Goal: Information Seeking & Learning: Learn about a topic

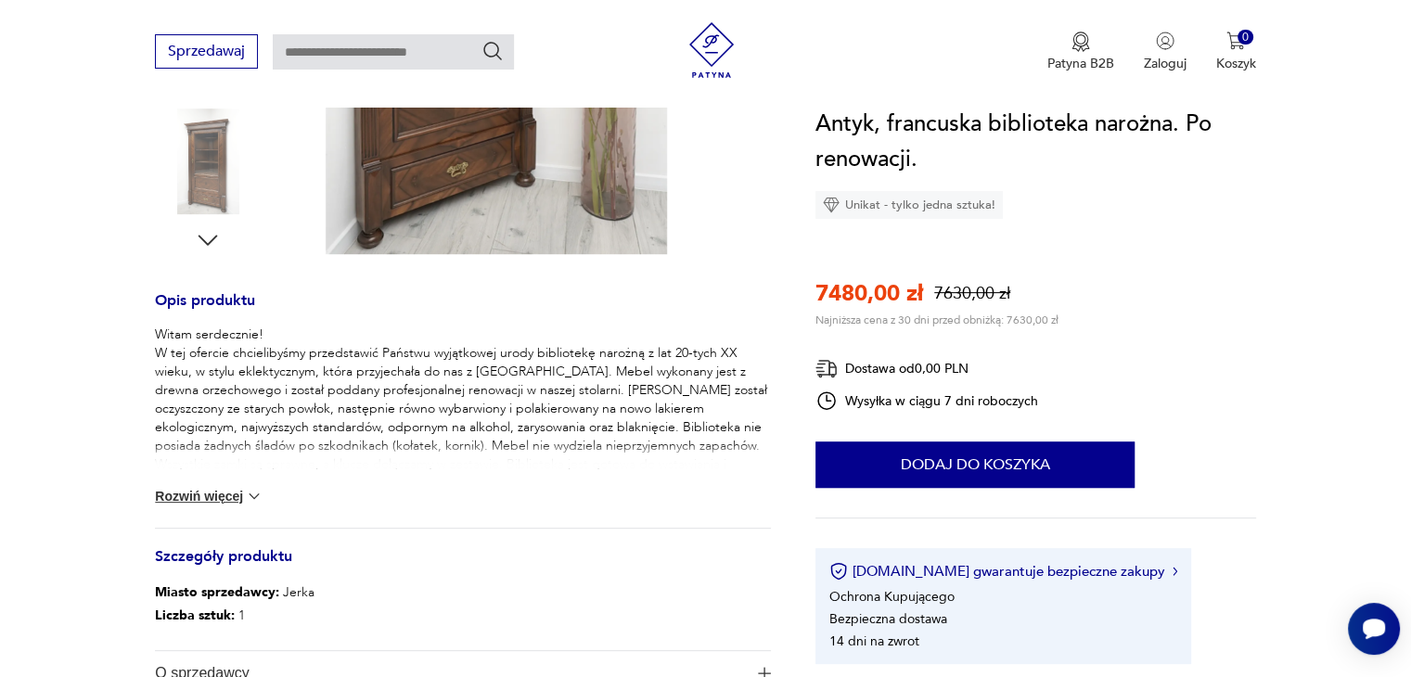
scroll to position [631, 0]
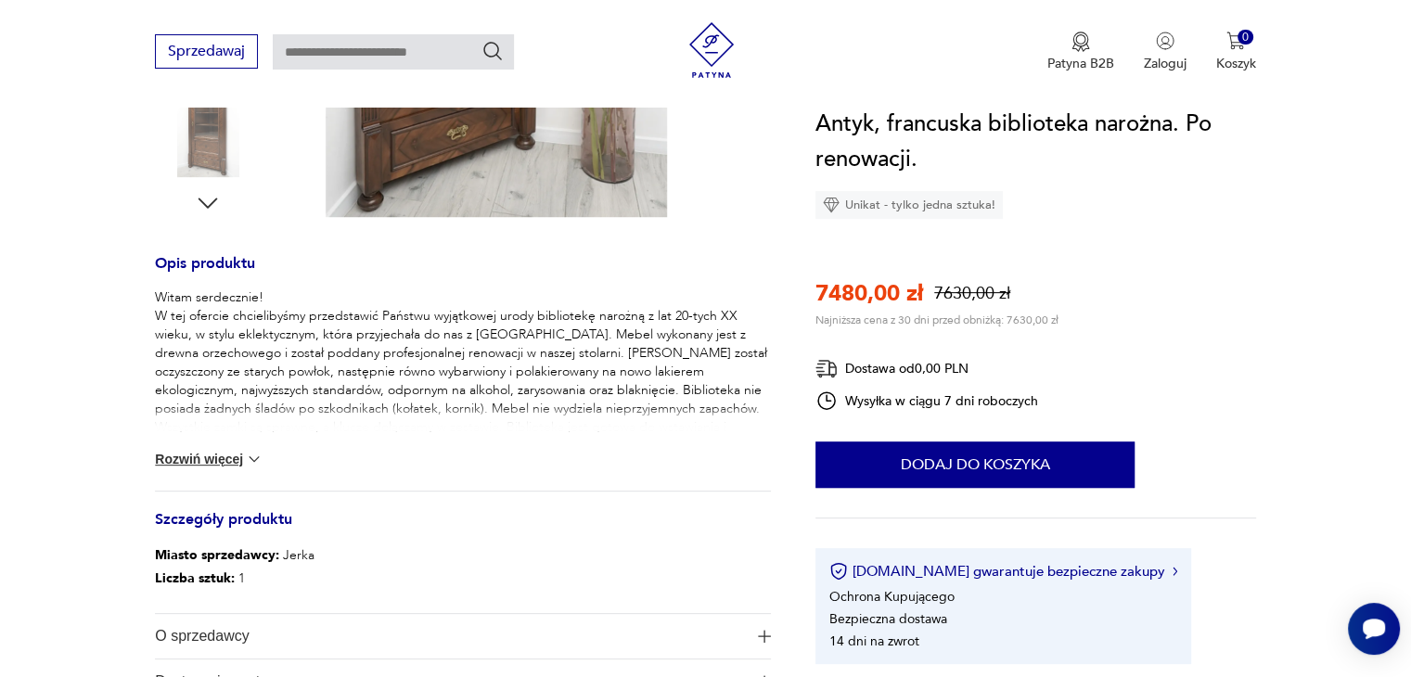
click at [256, 459] on img at bounding box center [254, 459] width 19 height 19
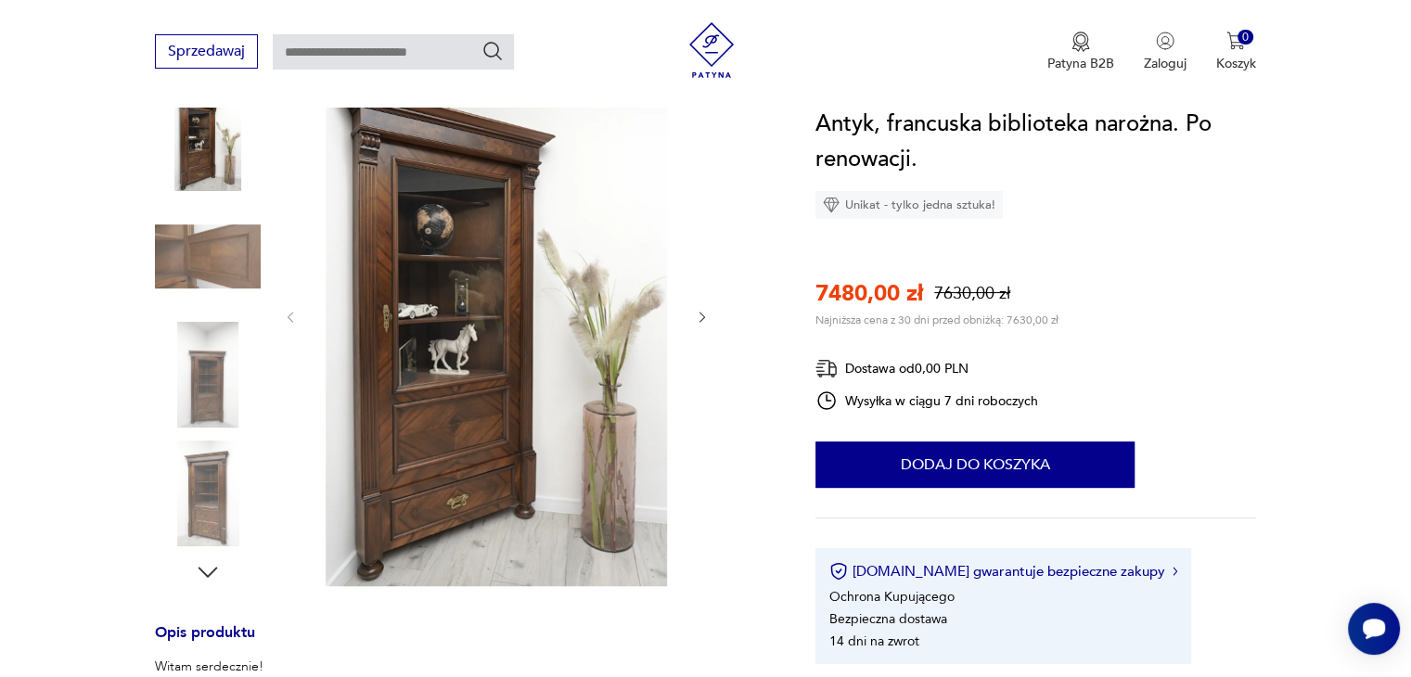
scroll to position [223, 0]
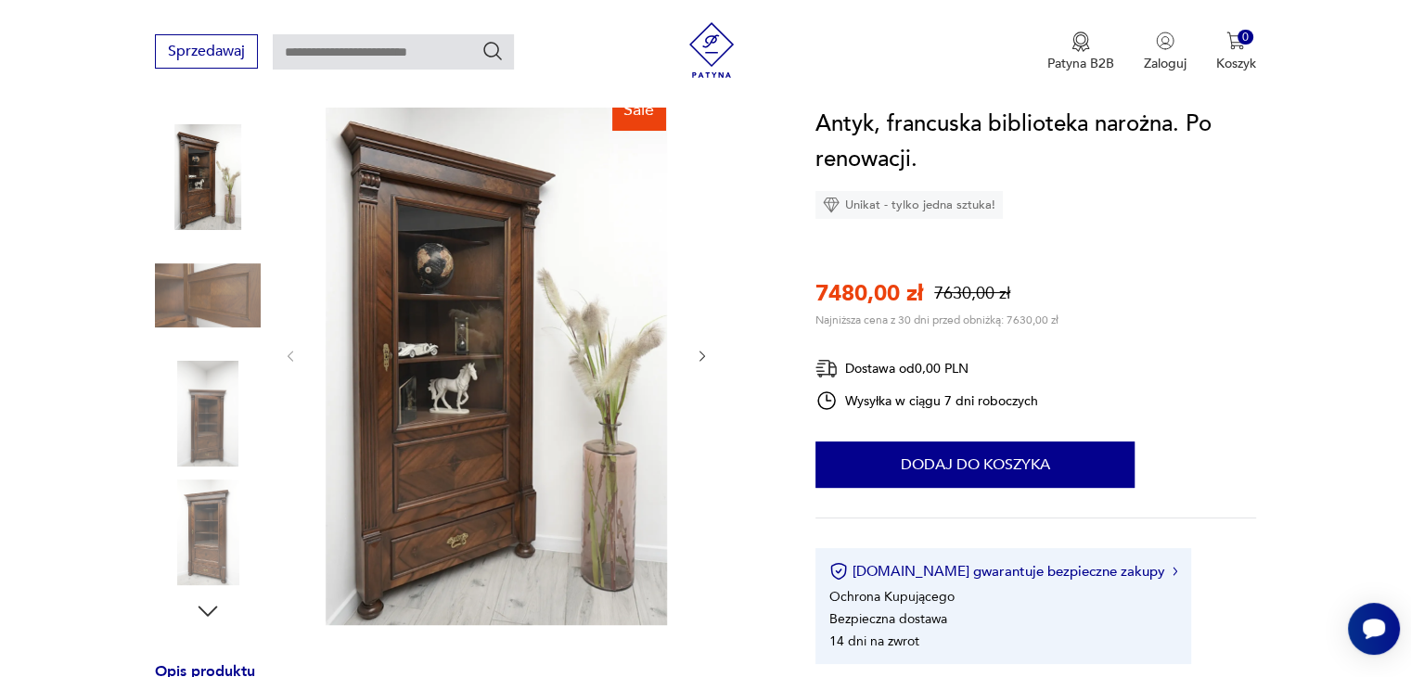
click at [195, 307] on img at bounding box center [208, 296] width 106 height 106
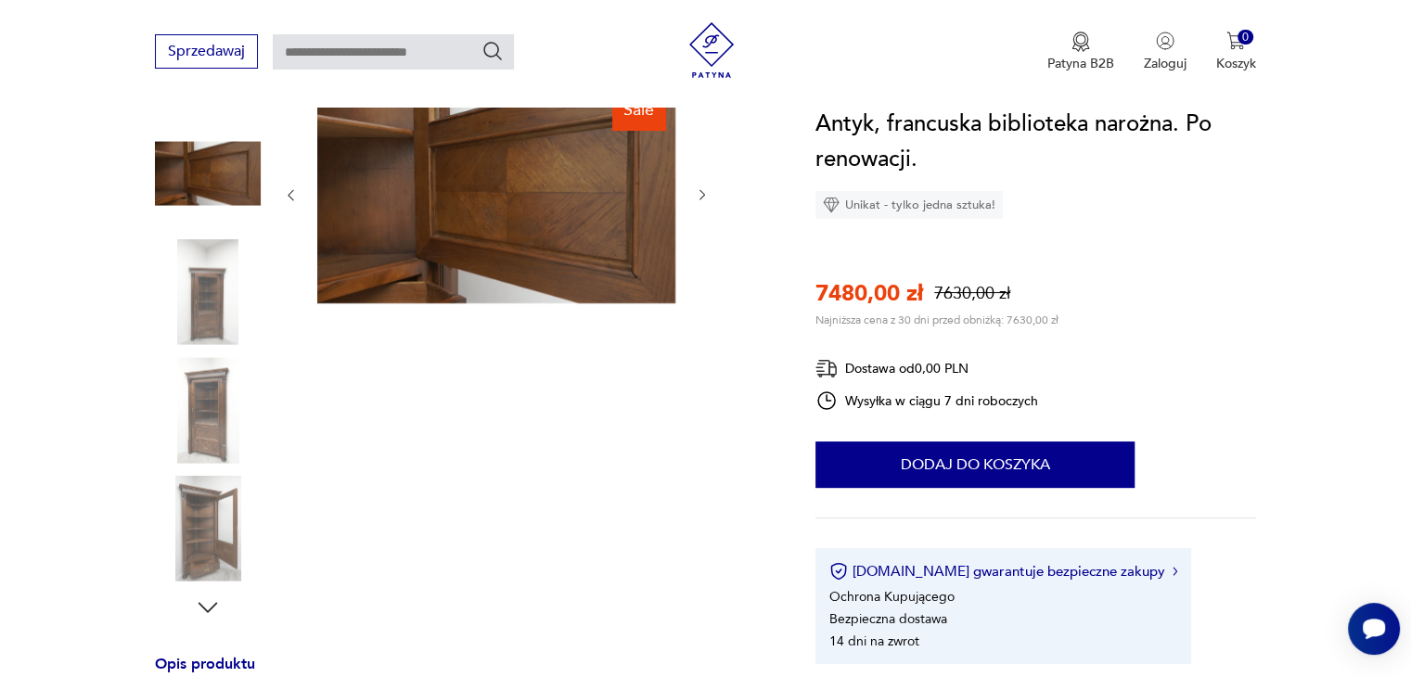
click at [204, 413] on img at bounding box center [208, 410] width 106 height 106
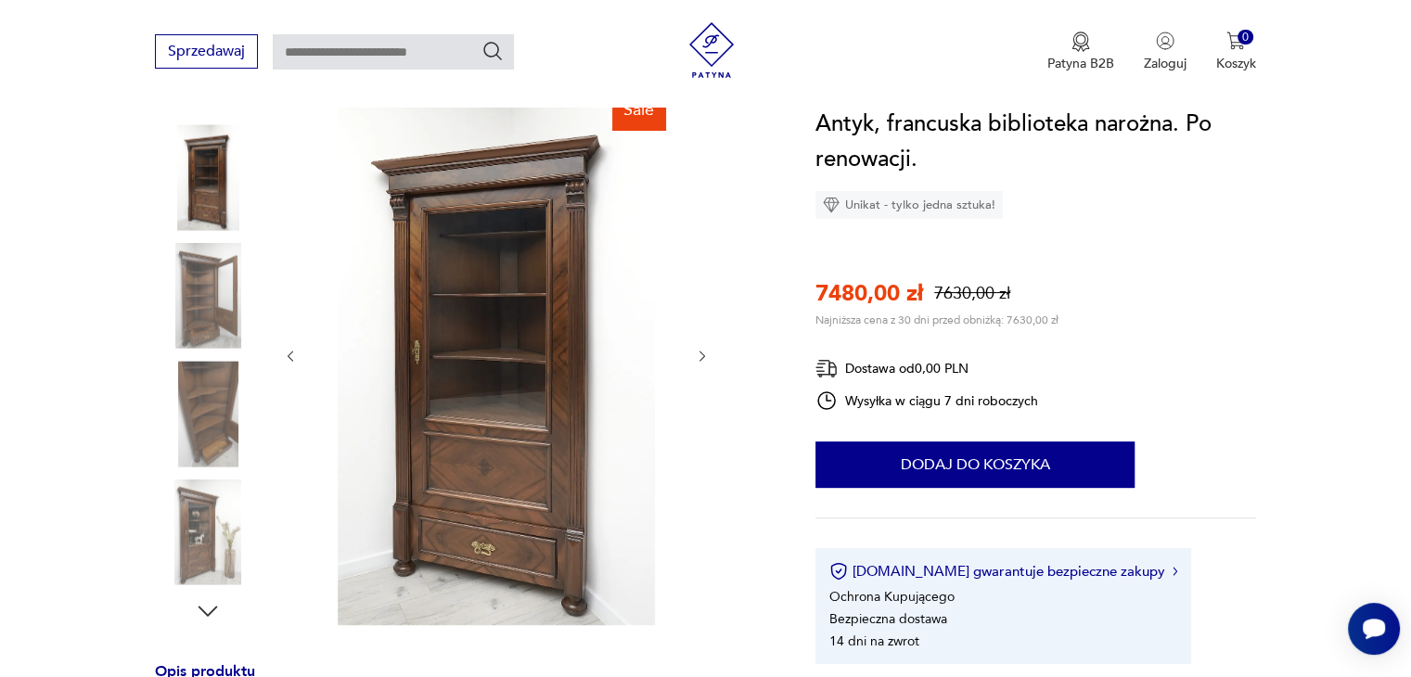
click at [198, 537] on img at bounding box center [208, 532] width 106 height 106
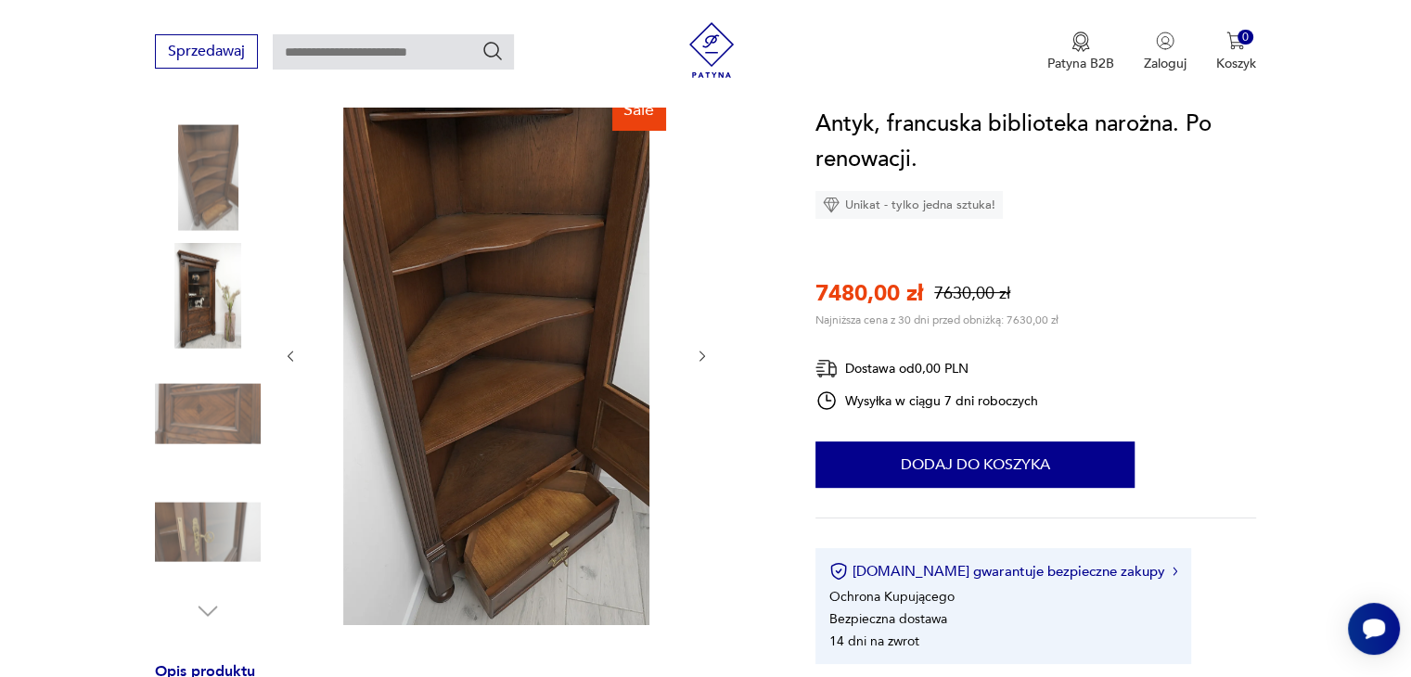
click at [226, 405] on img at bounding box center [208, 414] width 106 height 106
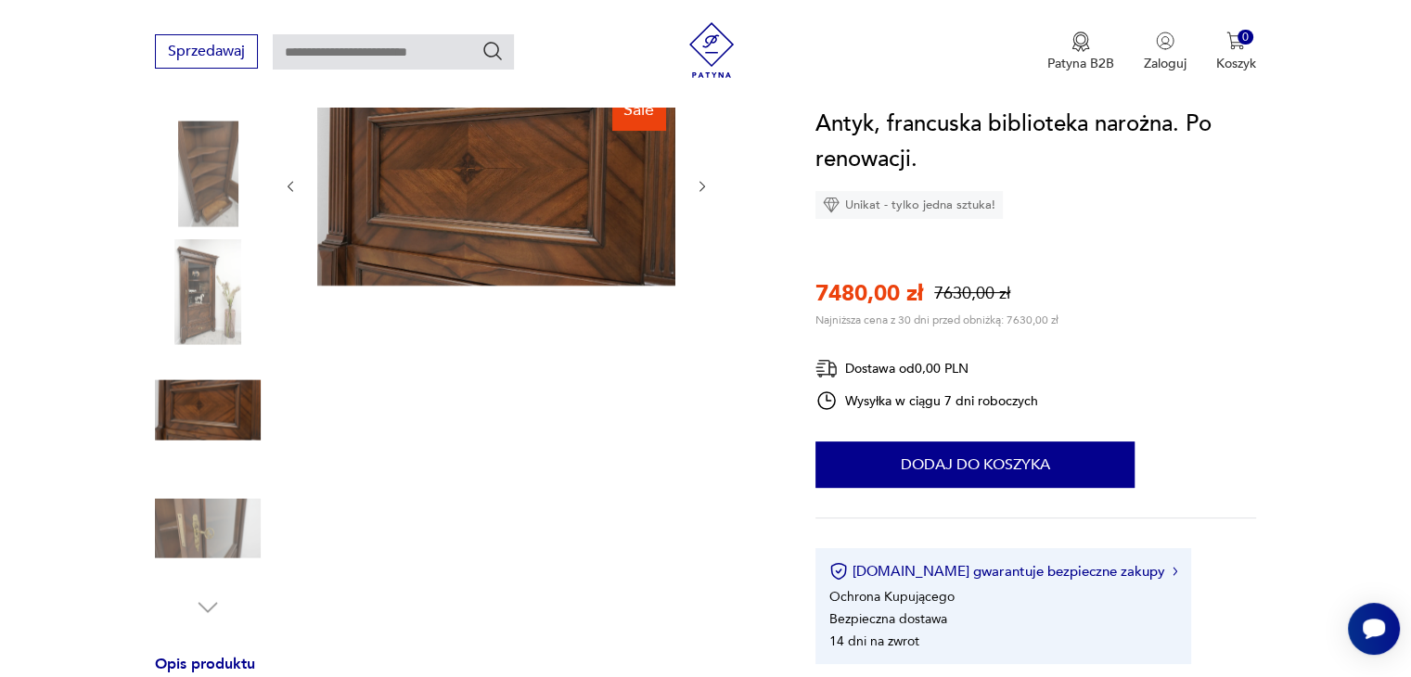
click at [211, 304] on img at bounding box center [208, 292] width 106 height 106
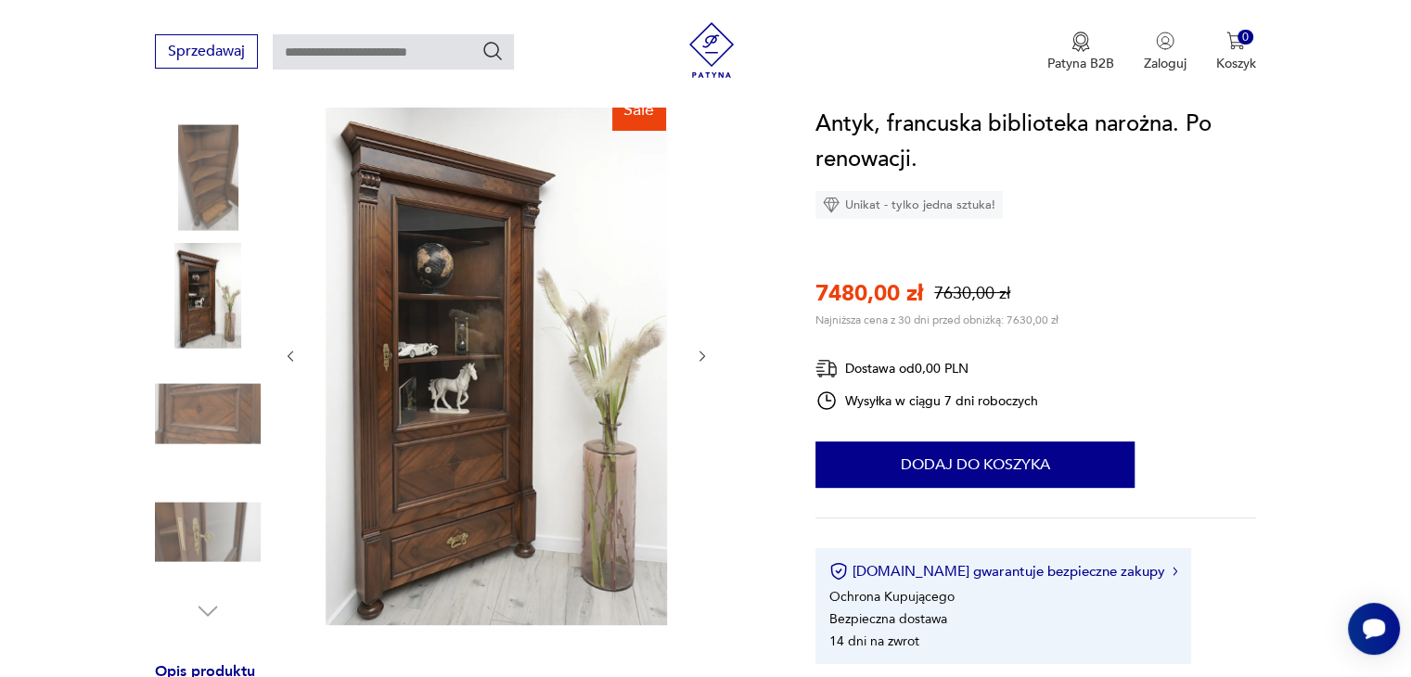
click at [711, 512] on div "Sale" at bounding box center [463, 355] width 616 height 545
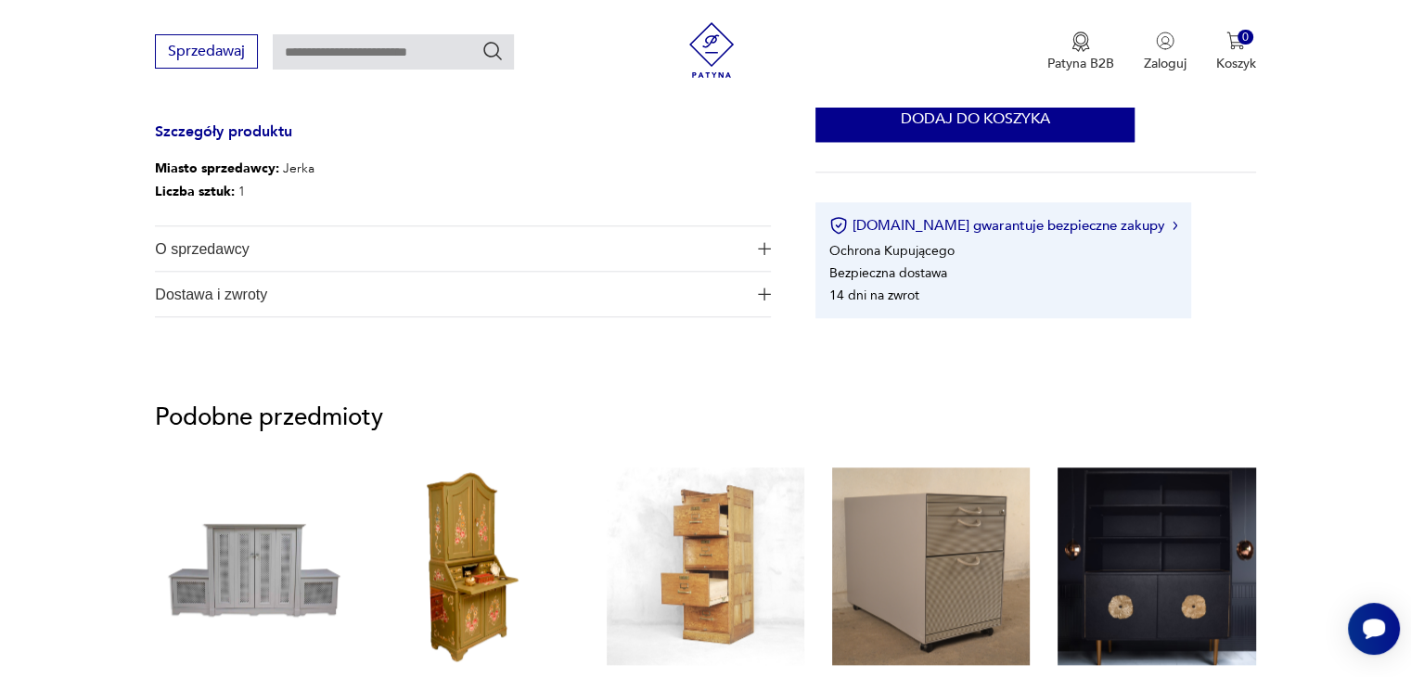
scroll to position [1892, 0]
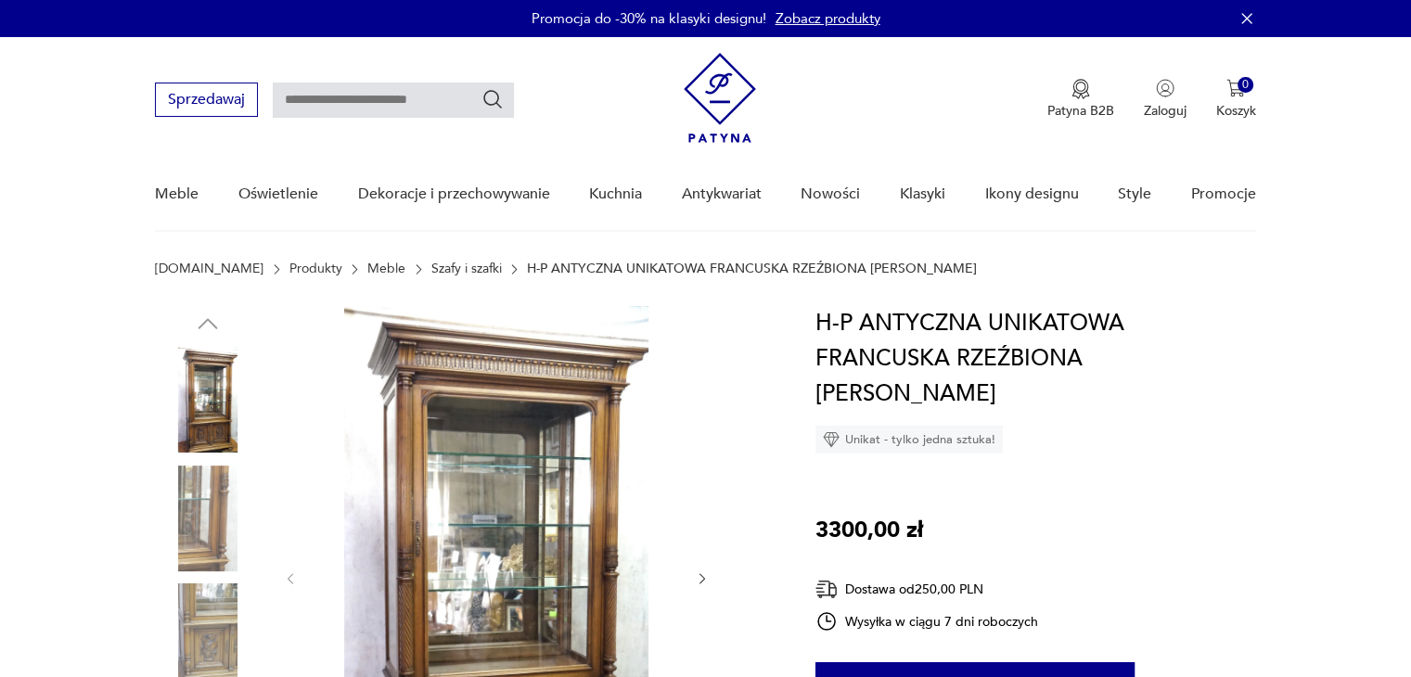
click at [751, 501] on div at bounding box center [463, 578] width 616 height 545
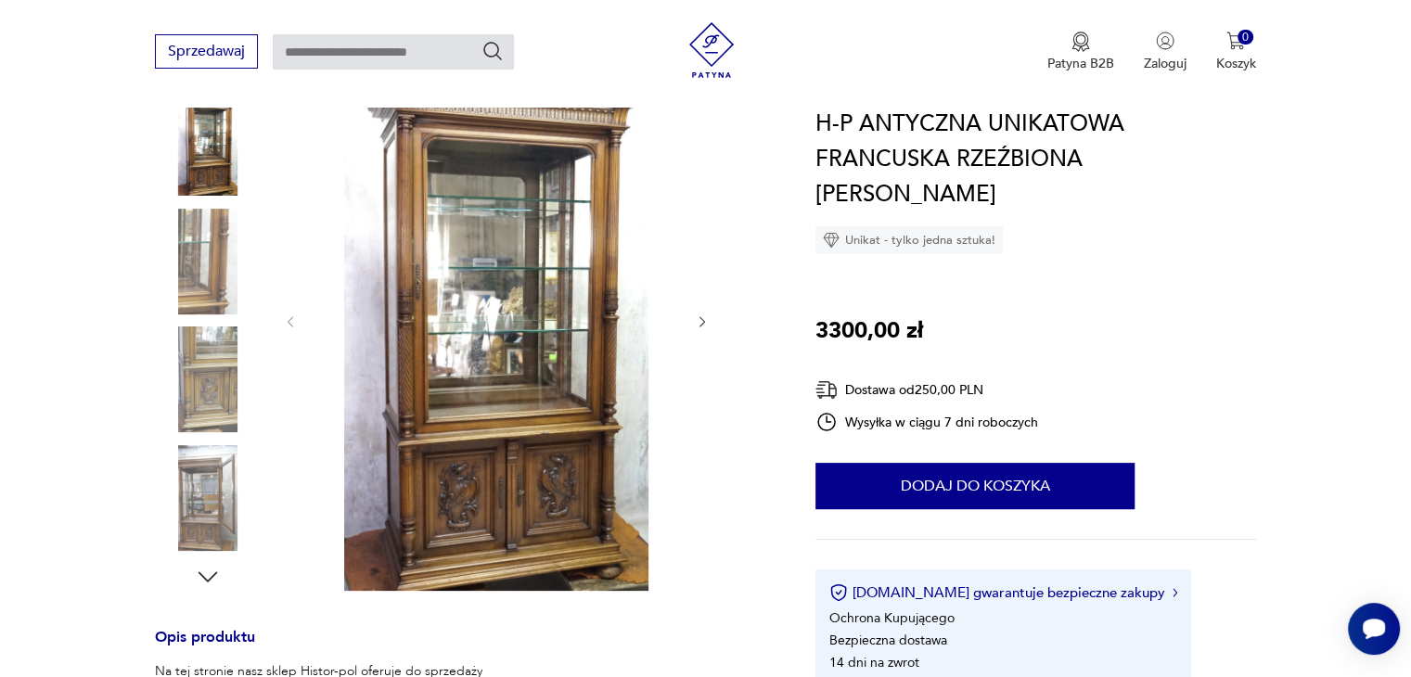
scroll to position [260, 0]
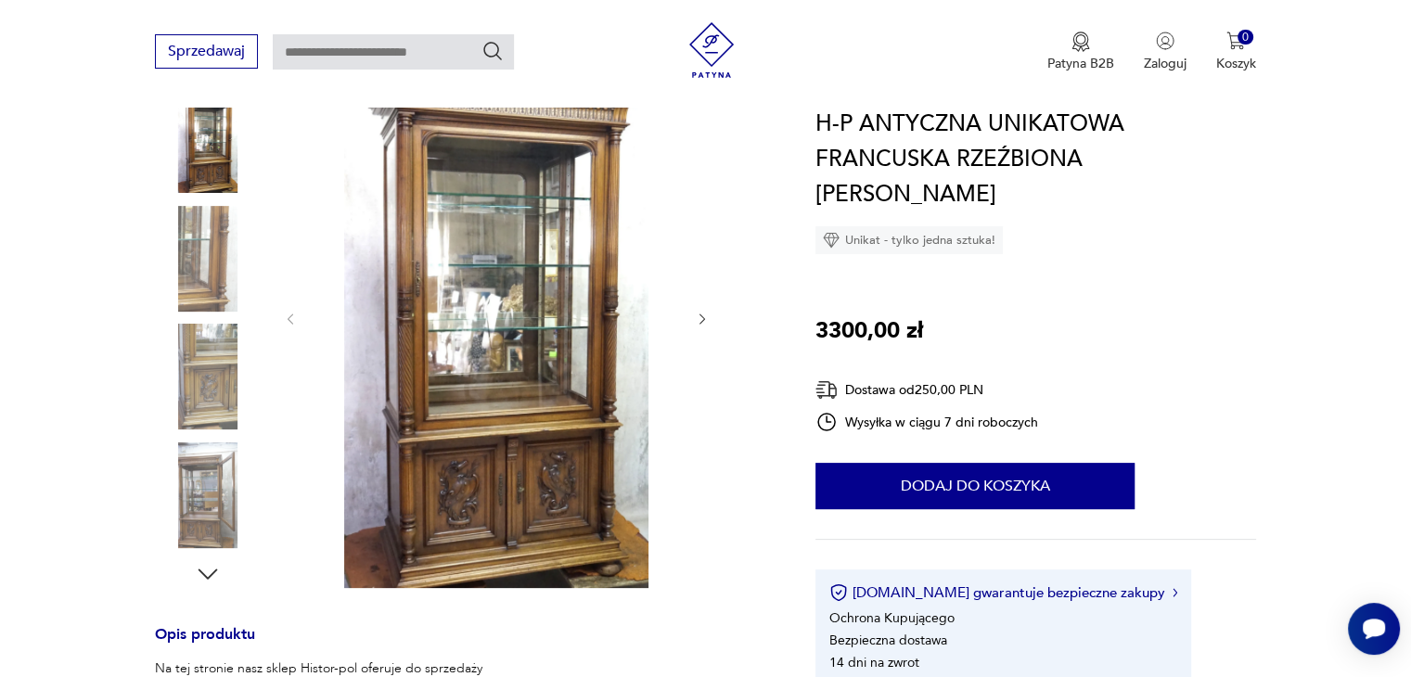
click at [701, 316] on icon "button" at bounding box center [703, 320] width 16 height 16
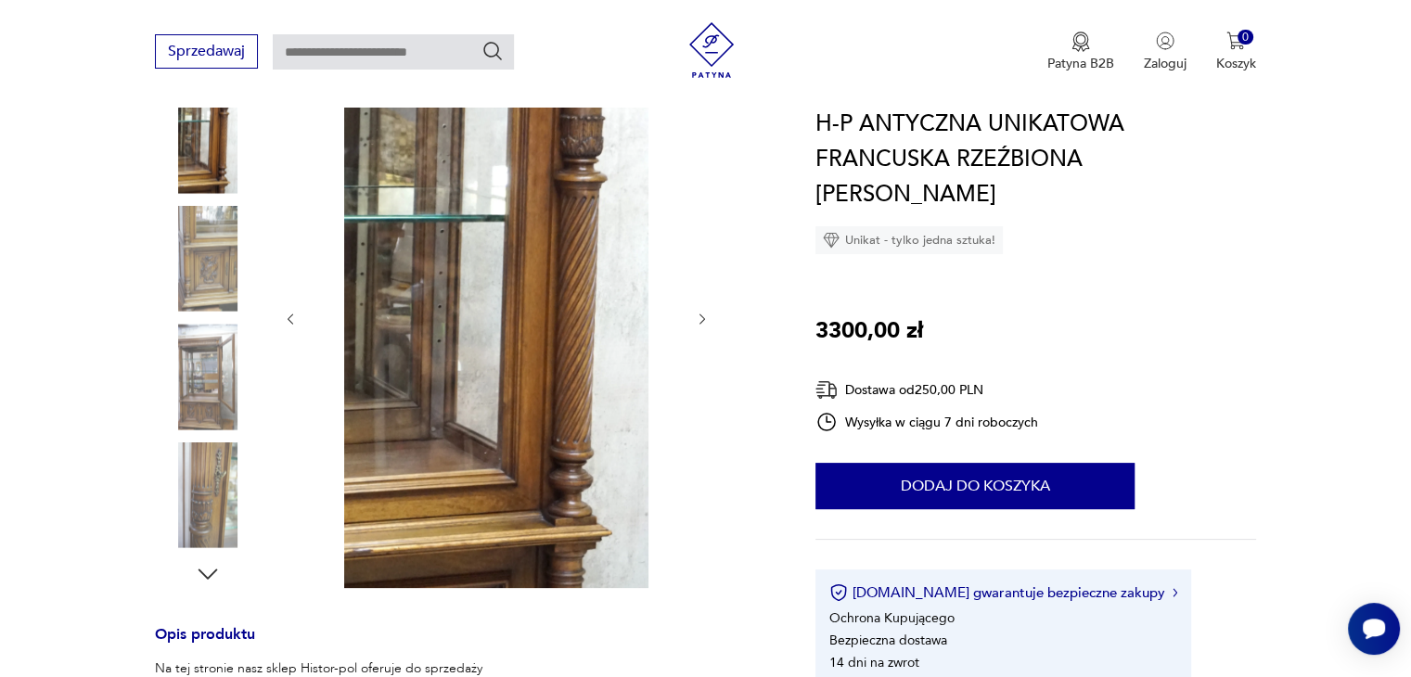
click at [701, 316] on icon "button" at bounding box center [703, 320] width 16 height 16
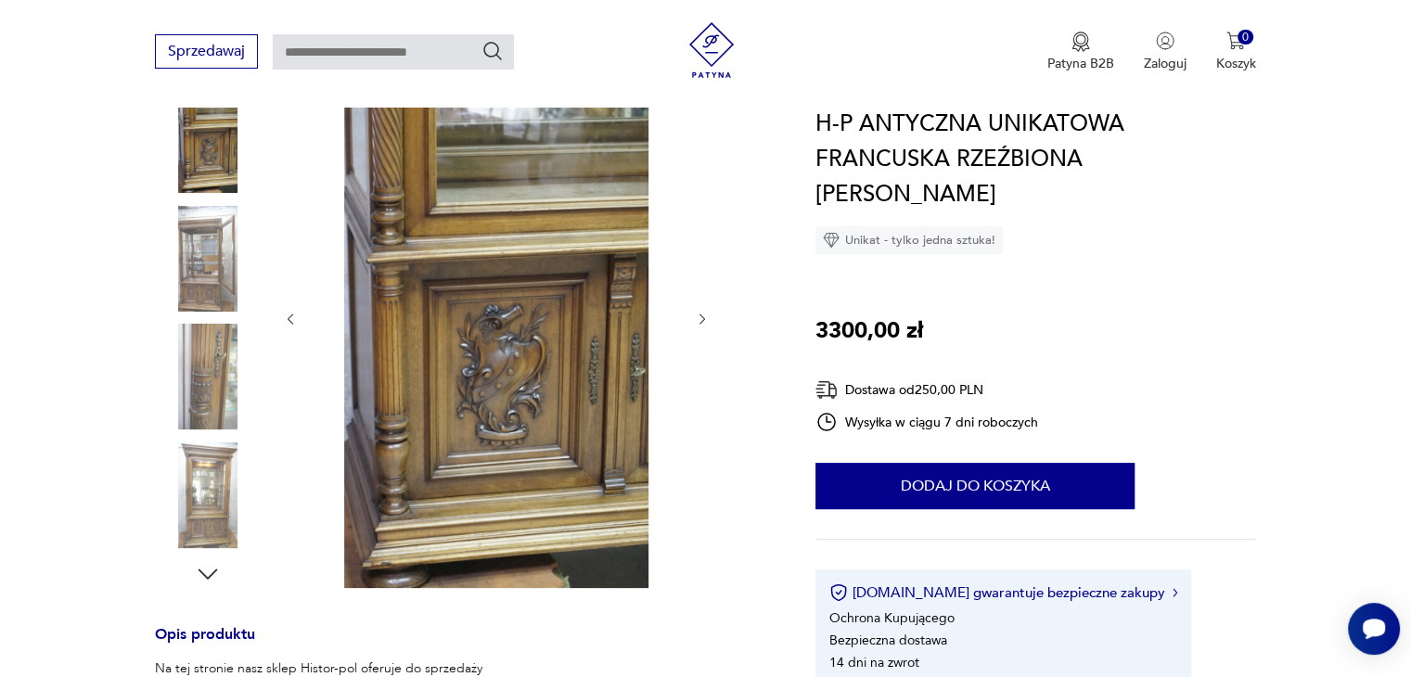
click at [701, 316] on icon "button" at bounding box center [703, 320] width 16 height 16
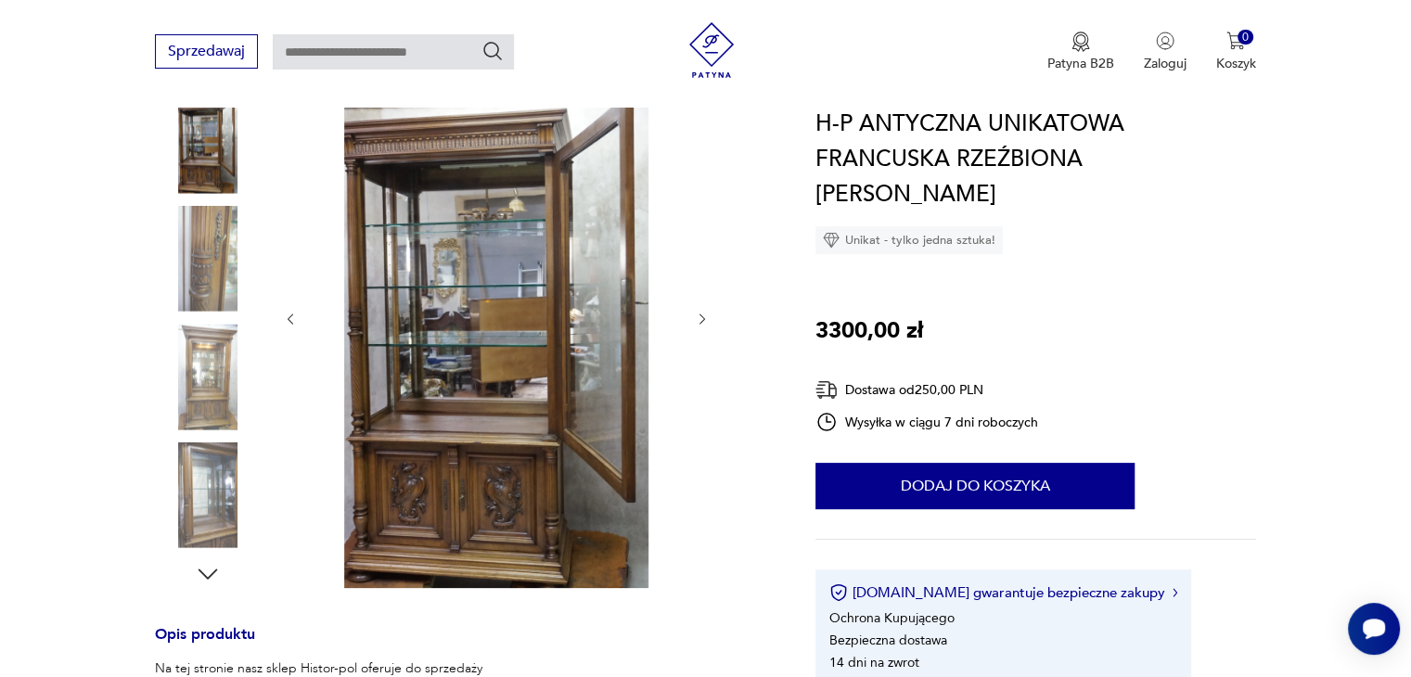
click at [701, 316] on icon "button" at bounding box center [703, 320] width 16 height 16
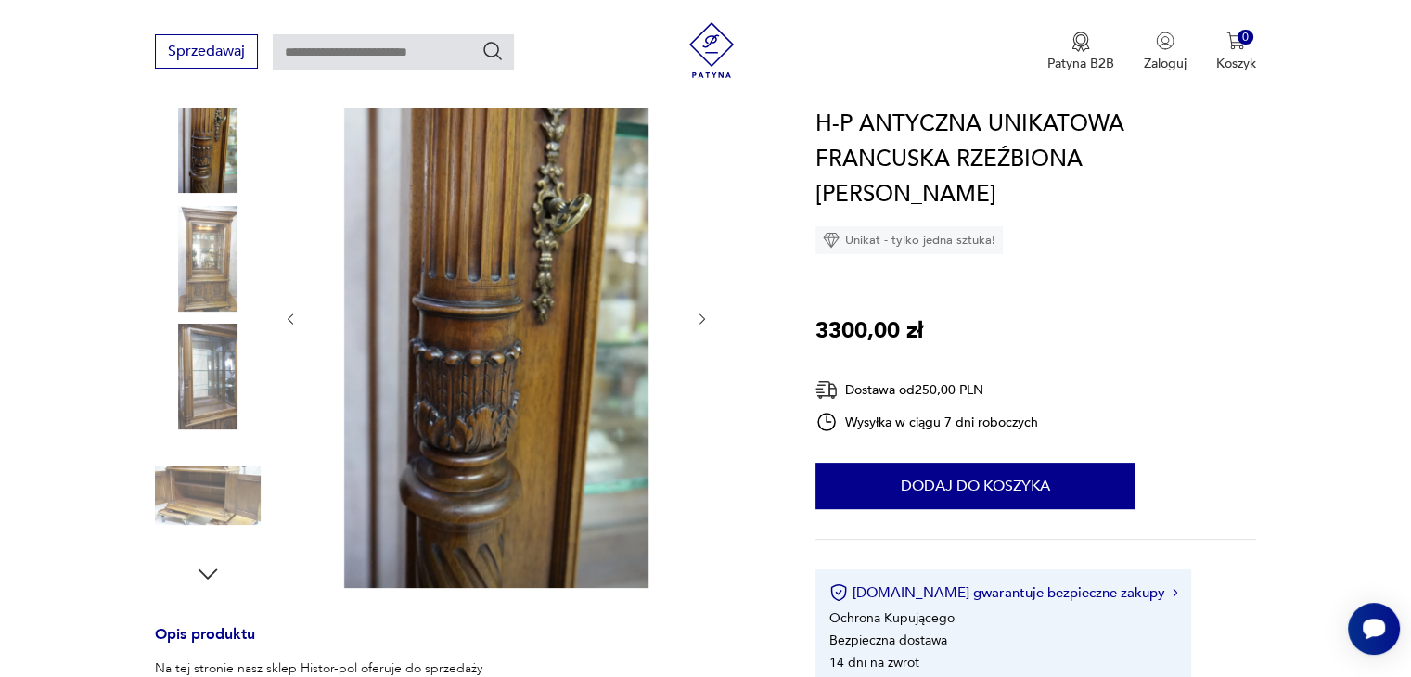
click at [701, 316] on icon "button" at bounding box center [702, 318] width 6 height 11
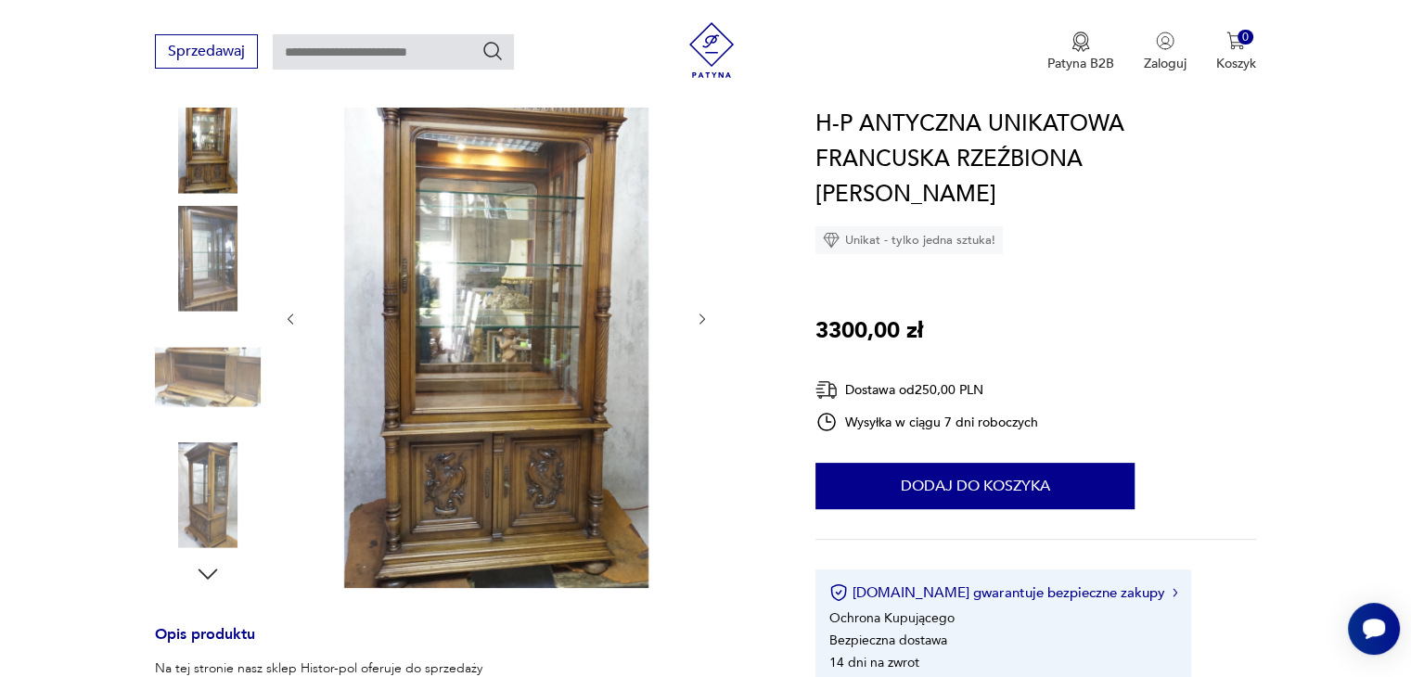
click at [701, 316] on icon "button" at bounding box center [702, 318] width 6 height 11
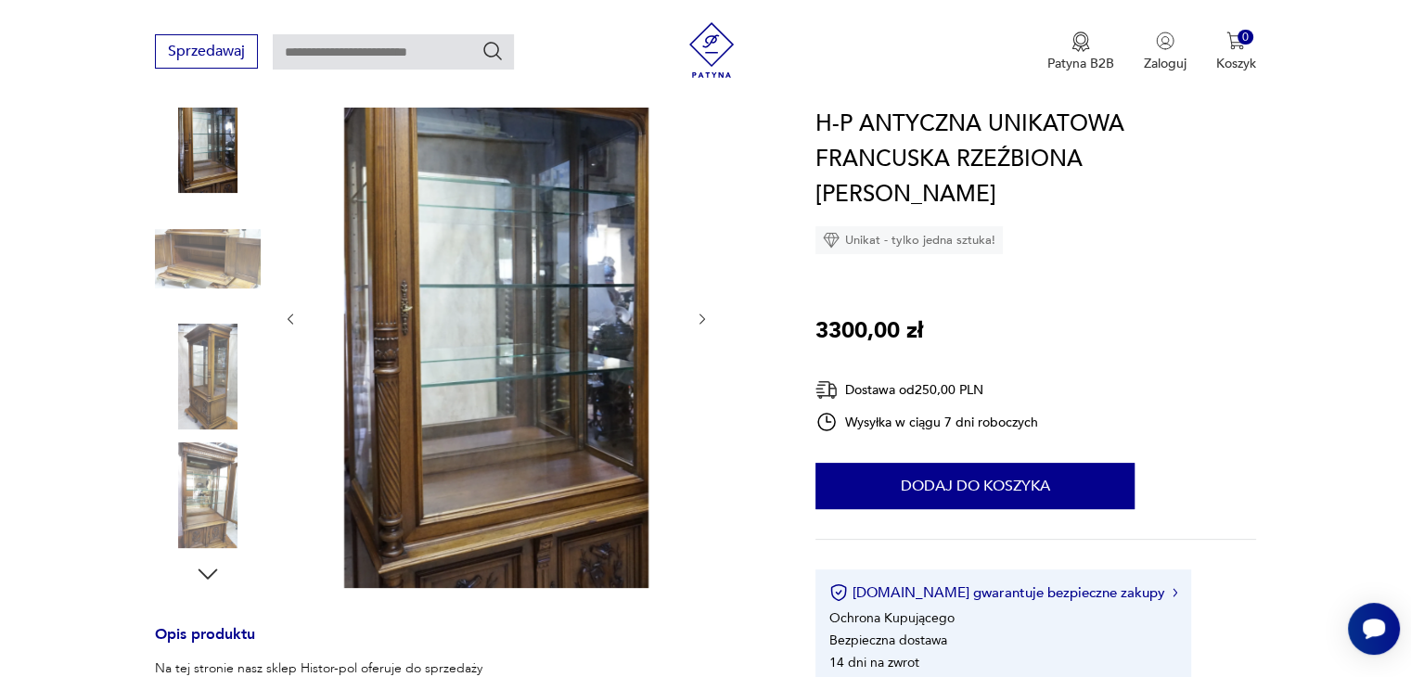
click at [701, 316] on icon "button" at bounding box center [702, 318] width 6 height 11
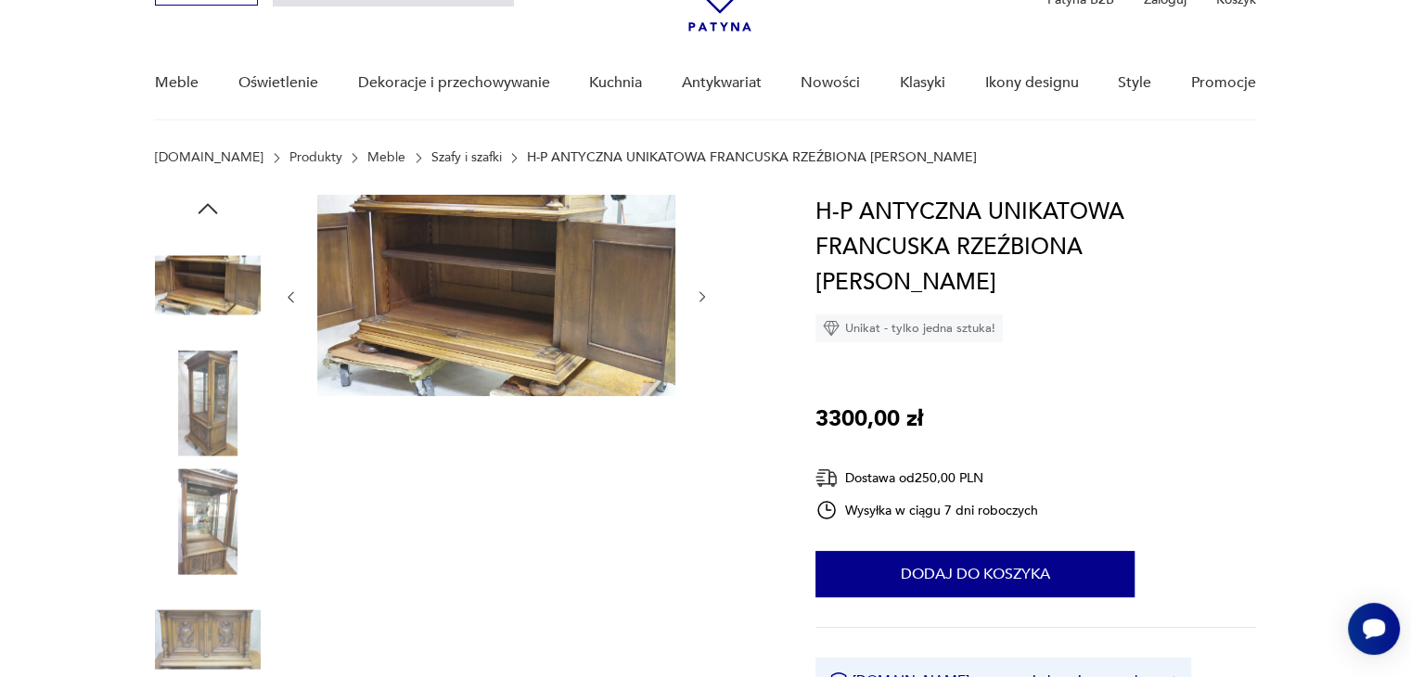
scroll to position [111, 0]
click at [676, 279] on div at bounding box center [496, 297] width 427 height 205
click at [703, 303] on icon "button" at bounding box center [703, 297] width 16 height 16
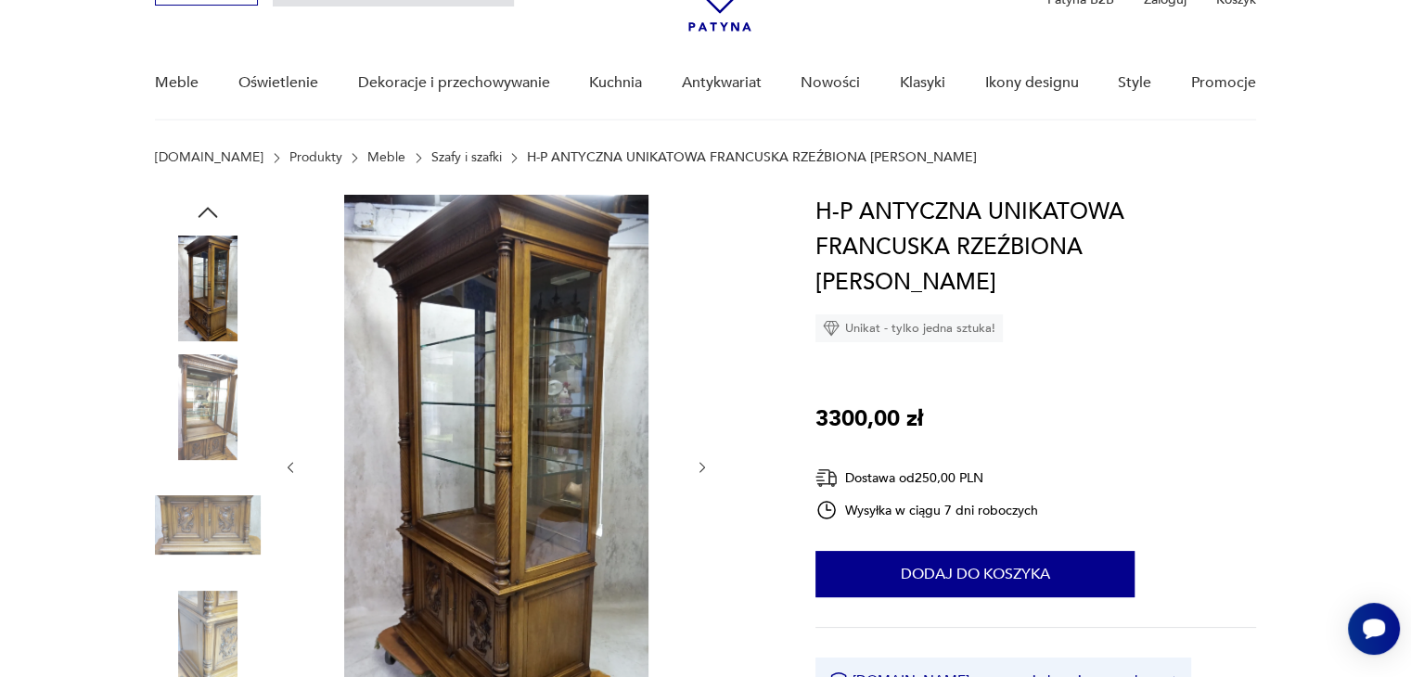
click at [703, 303] on div at bounding box center [496, 467] width 427 height 545
click at [702, 466] on icon "button" at bounding box center [703, 468] width 16 height 16
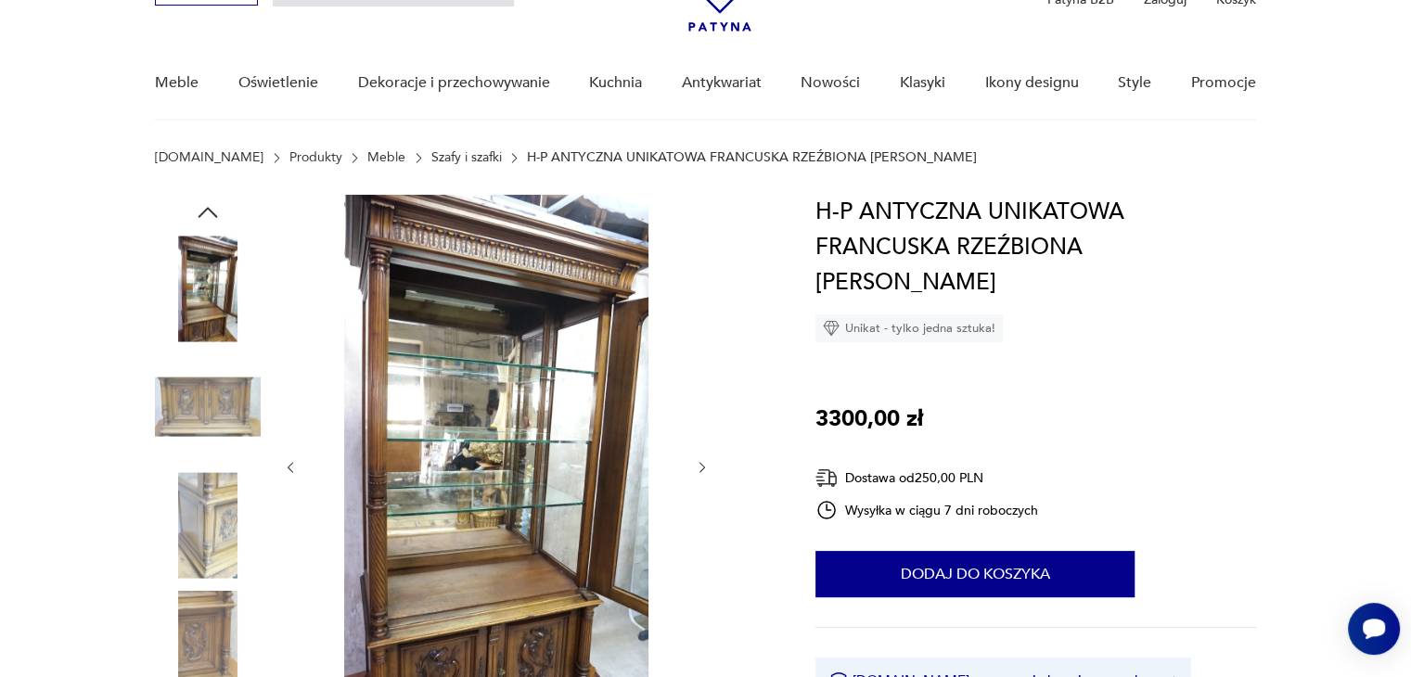
click at [702, 466] on icon "button" at bounding box center [703, 468] width 16 height 16
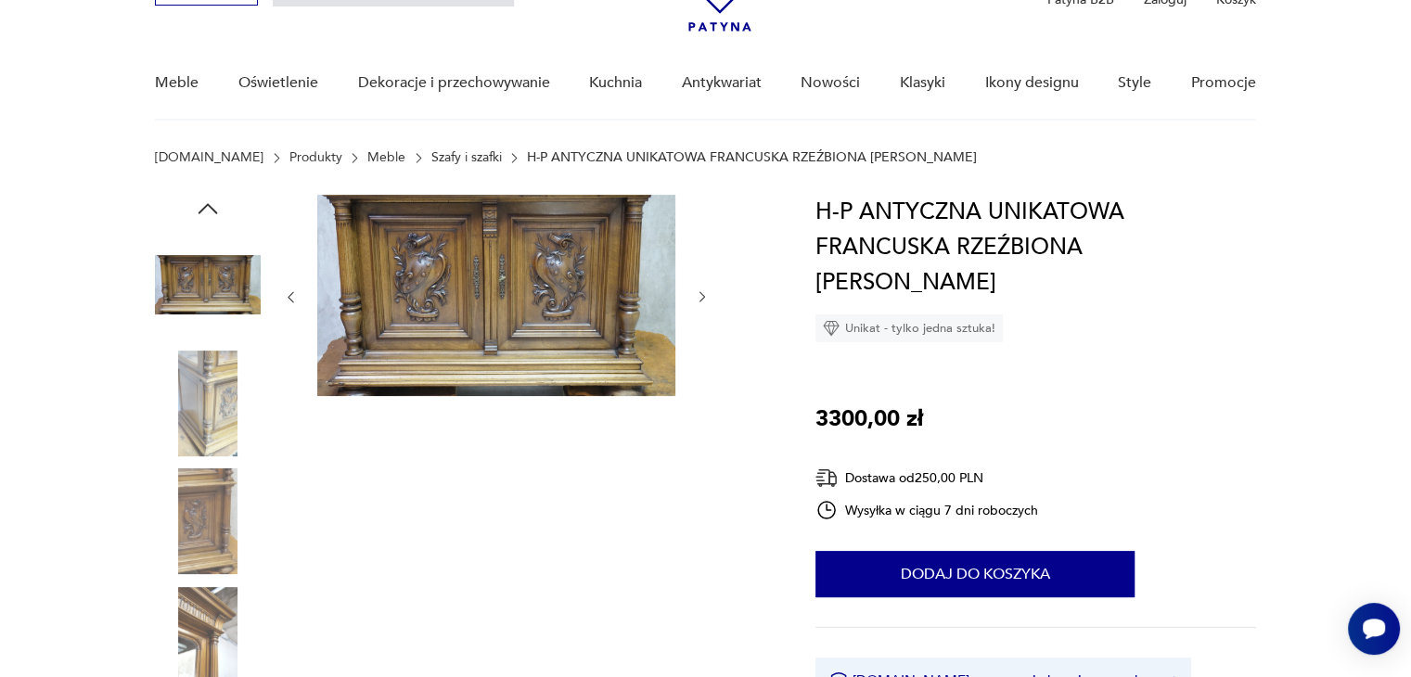
click at [701, 295] on icon "button" at bounding box center [703, 297] width 16 height 16
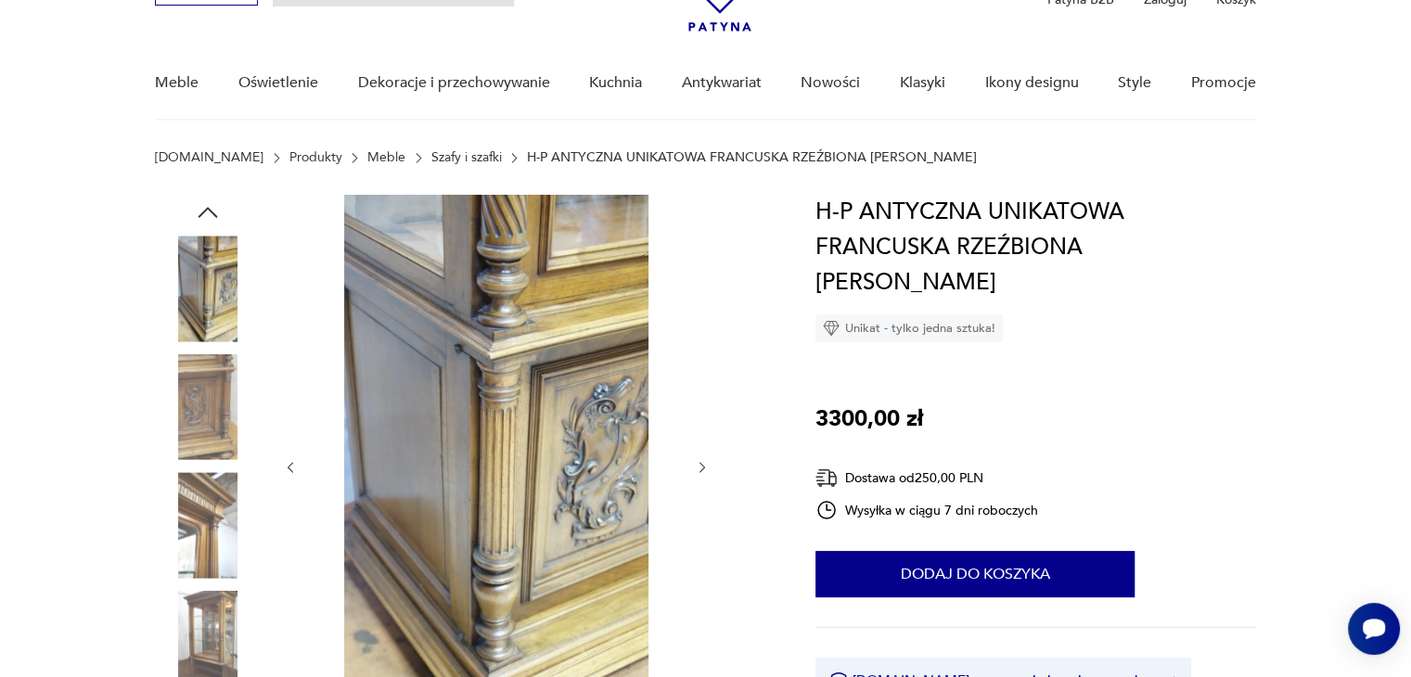
click at [704, 476] on div at bounding box center [496, 467] width 427 height 545
click at [697, 456] on div at bounding box center [496, 467] width 427 height 545
click at [705, 467] on icon "button" at bounding box center [703, 468] width 16 height 16
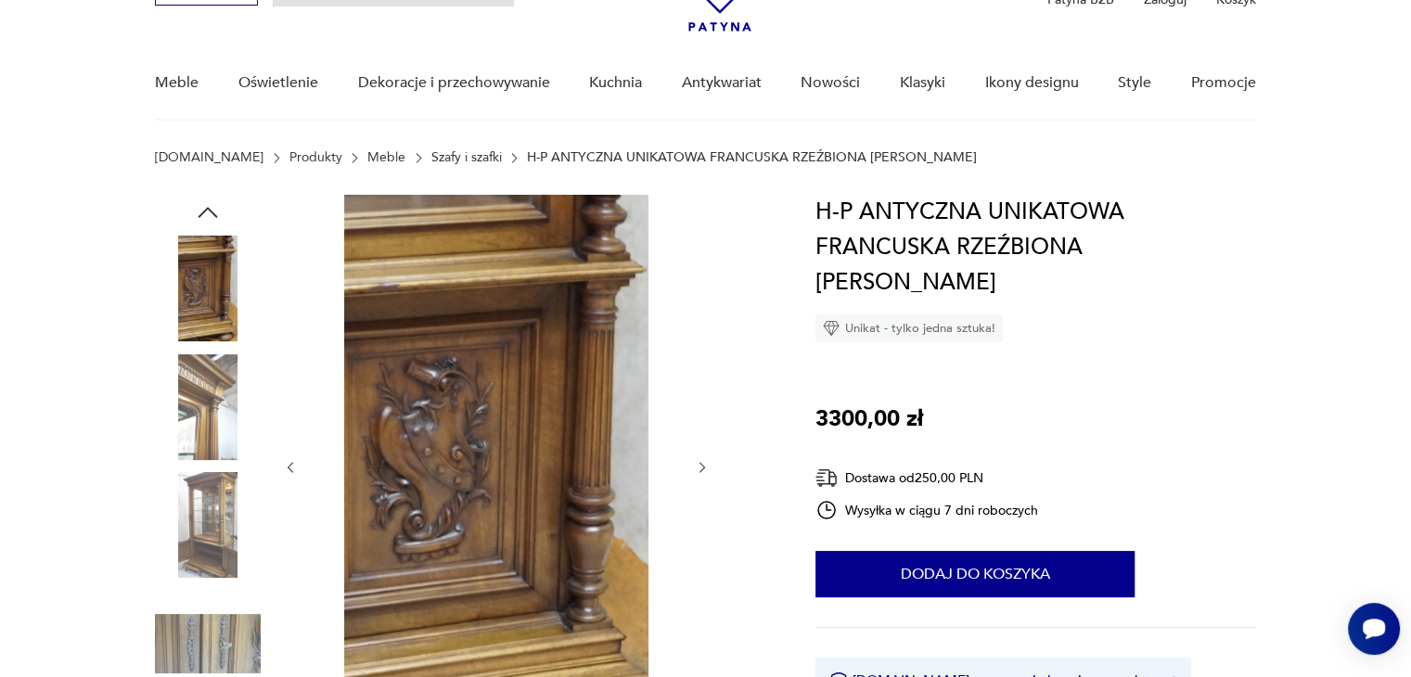
click at [698, 465] on icon "button" at bounding box center [703, 468] width 16 height 16
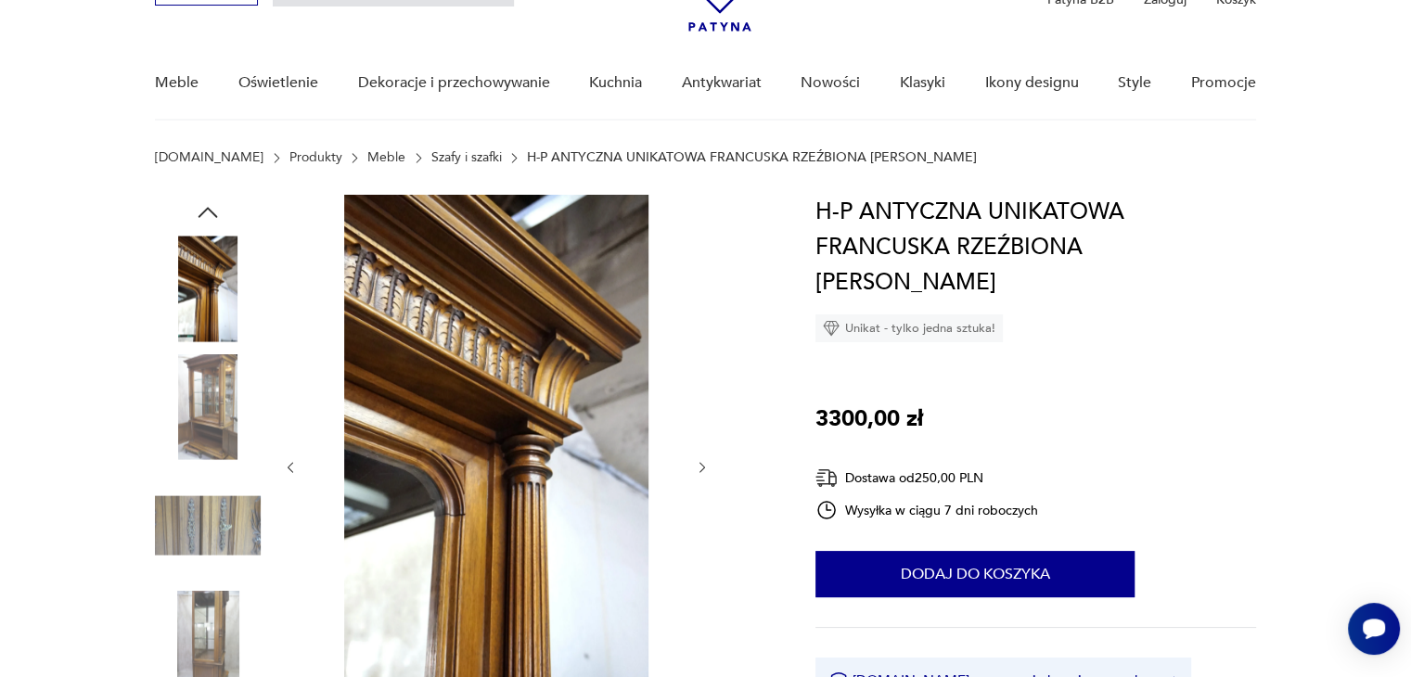
click at [704, 465] on icon "button" at bounding box center [703, 468] width 16 height 16
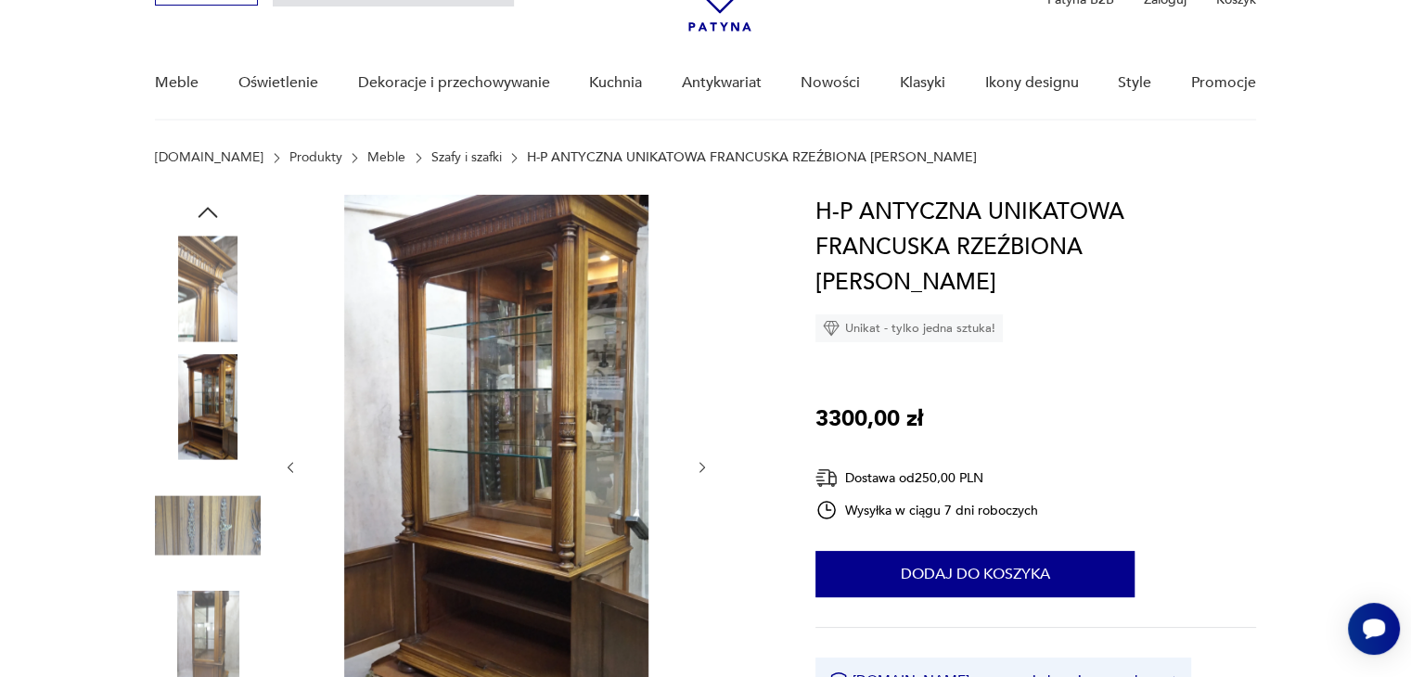
click at [703, 465] on icon "button" at bounding box center [702, 467] width 6 height 11
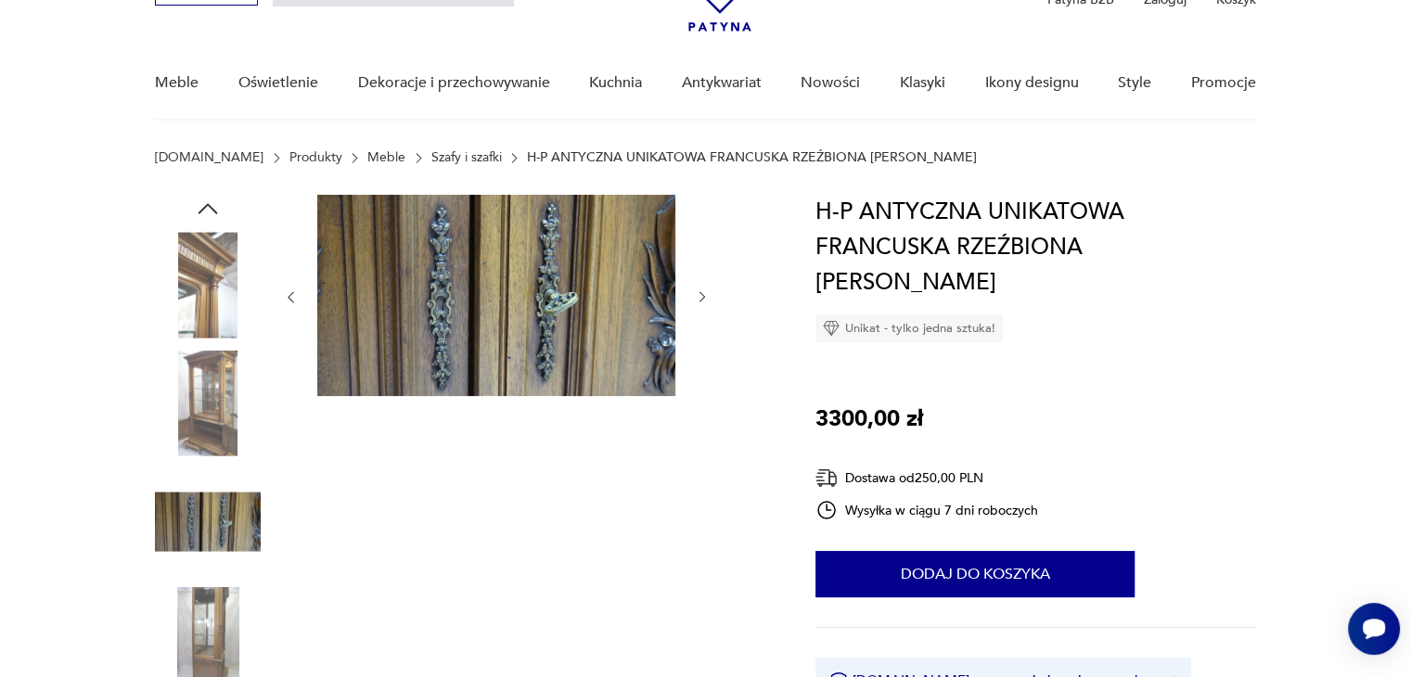
click at [701, 297] on icon "button" at bounding box center [703, 297] width 16 height 16
